Goal: Find specific page/section: Find specific page/section

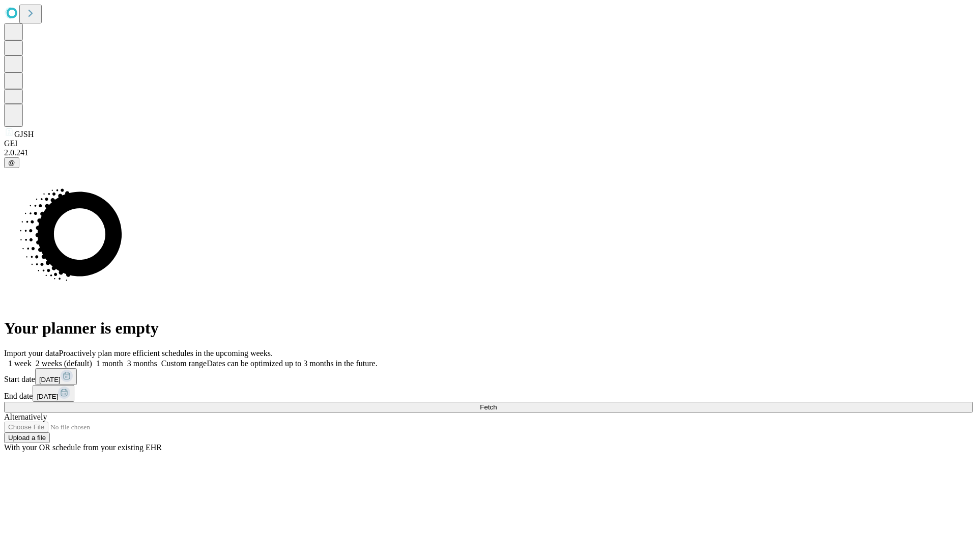
click at [497, 403] on span "Fetch" at bounding box center [488, 407] width 17 height 8
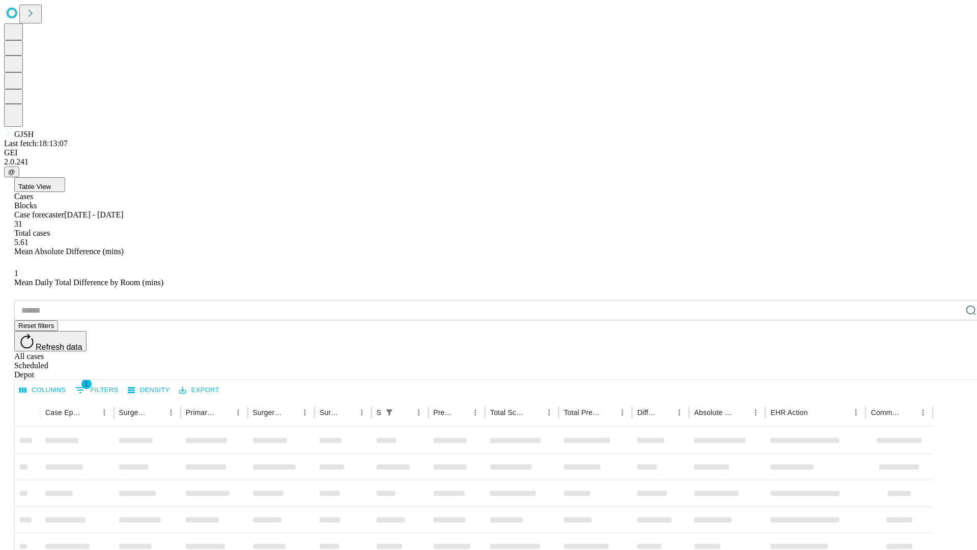
click at [951, 370] on div "Depot" at bounding box center [498, 374] width 969 height 9
